Goal: Find specific page/section

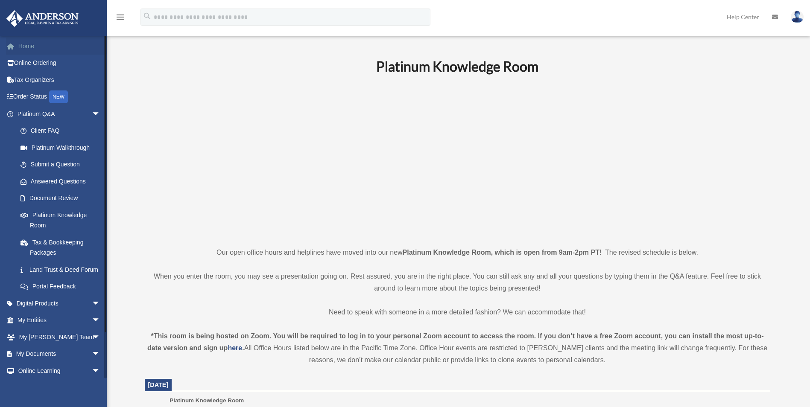
click at [28, 43] on link "Home" at bounding box center [59, 46] width 107 height 17
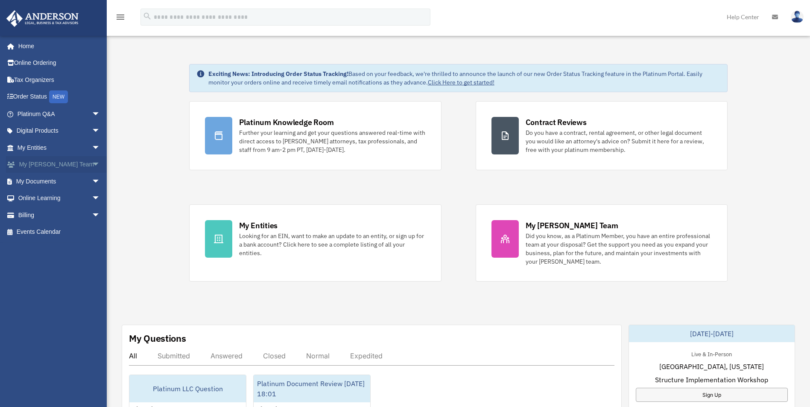
click at [62, 167] on link "My [PERSON_NAME] Team arrow_drop_down" at bounding box center [59, 164] width 107 height 17
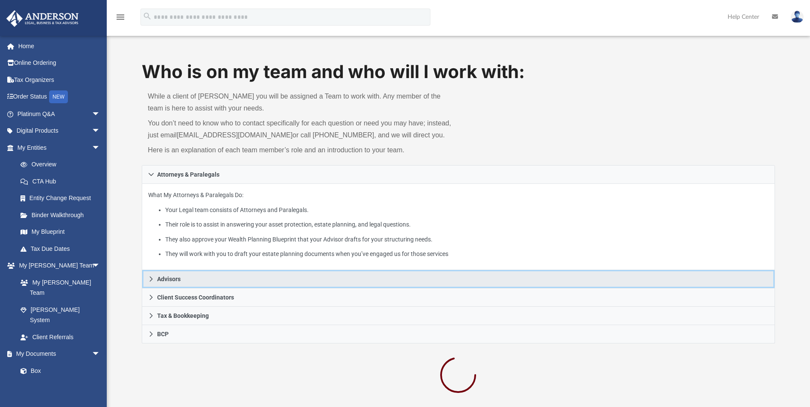
click at [176, 279] on span "Advisors" at bounding box center [168, 279] width 23 height 6
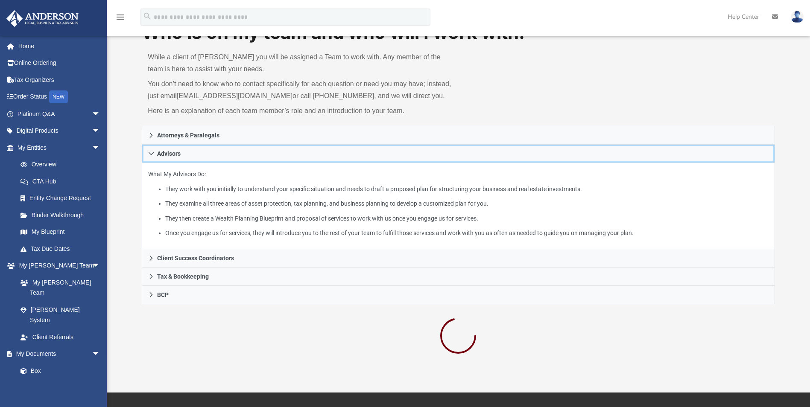
scroll to position [85, 0]
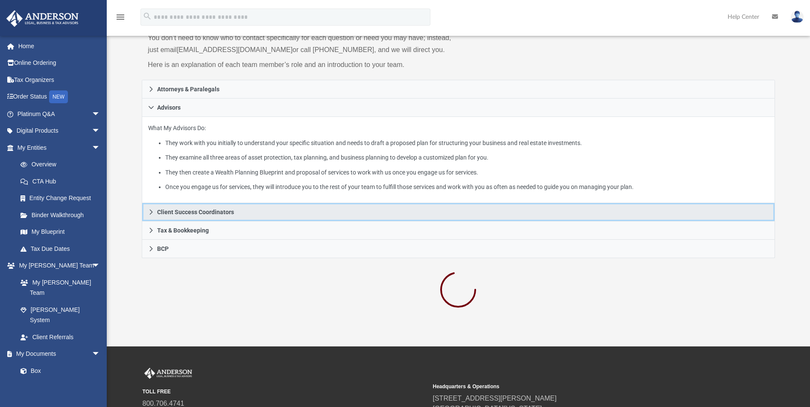
click at [178, 214] on span "Client Success Coordinators" at bounding box center [195, 212] width 77 height 6
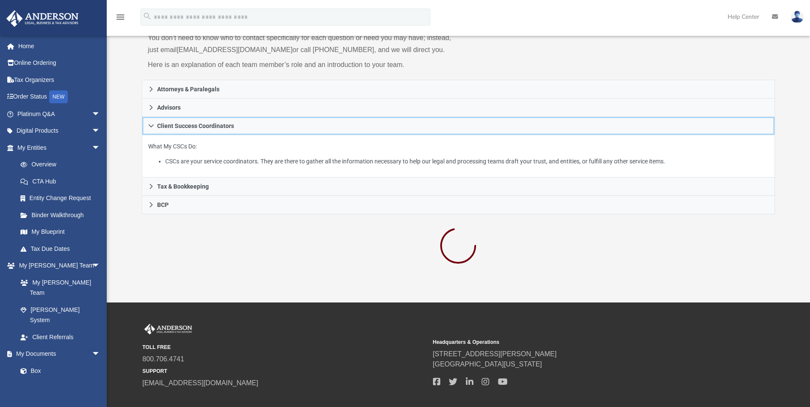
scroll to position [0, 0]
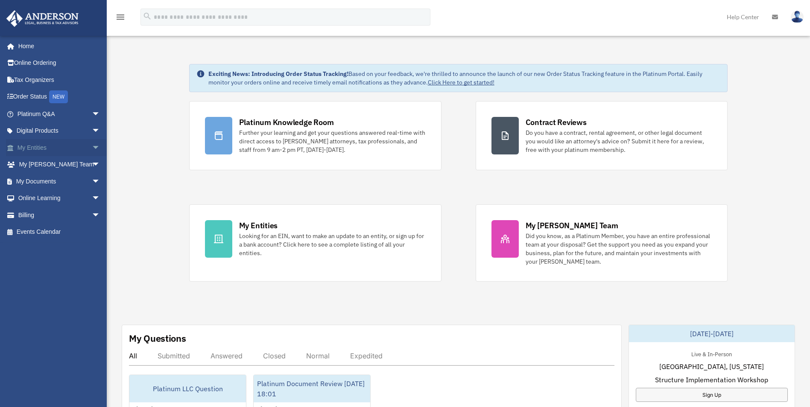
click at [67, 145] on link "My Entities arrow_drop_down" at bounding box center [59, 147] width 107 height 17
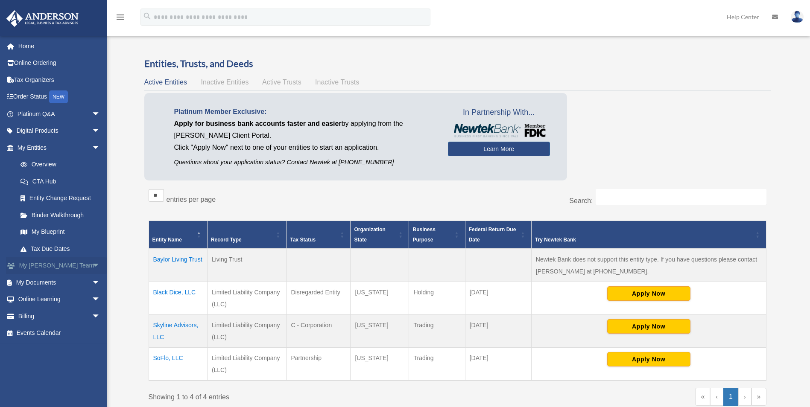
click at [71, 265] on link "My [PERSON_NAME] Team arrow_drop_down" at bounding box center [59, 265] width 107 height 17
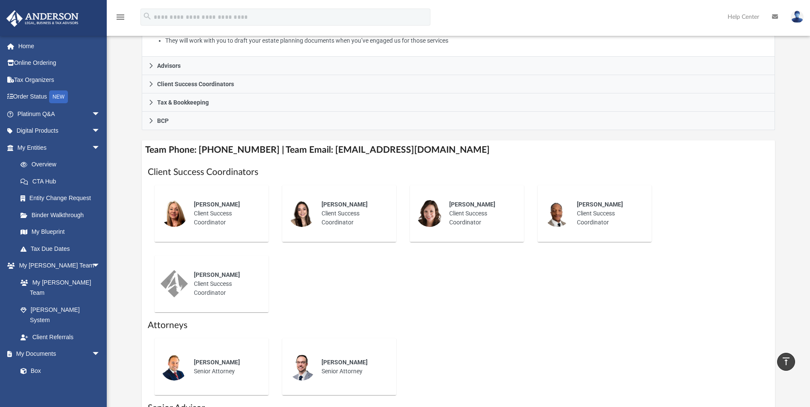
scroll to position [128, 0]
